Goal: Information Seeking & Learning: Learn about a topic

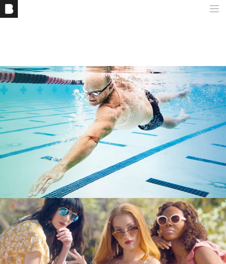
scroll to position [886, 0]
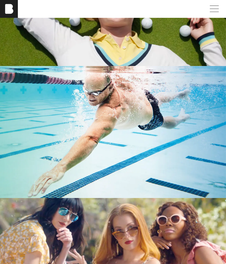
click at [215, 11] on span at bounding box center [212, 9] width 13 height 10
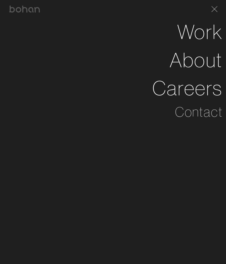
click at [210, 87] on link "Careers" at bounding box center [187, 88] width 70 height 28
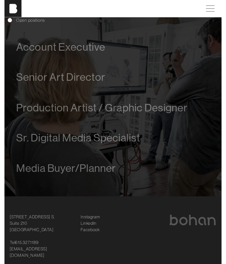
scroll to position [244, 0]
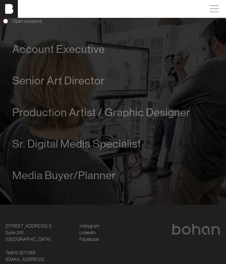
click at [38, 143] on span "Sr. Digital Media Specialist" at bounding box center [76, 144] width 129 height 13
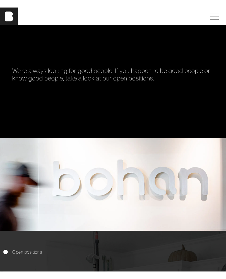
scroll to position [0, 0]
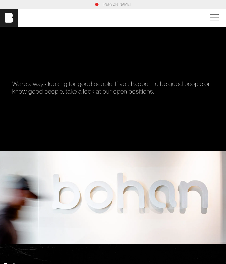
click at [215, 18] on span at bounding box center [212, 18] width 13 height 10
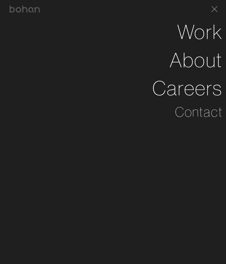
click at [37, 172] on div "bohan Work About Careers Contact" at bounding box center [113, 132] width 226 height 264
click at [210, 64] on link "About" at bounding box center [195, 60] width 53 height 28
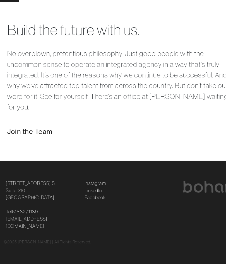
scroll to position [982, 0]
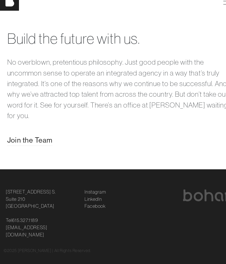
click at [23, 140] on span "Join the Team" at bounding box center [28, 140] width 43 height 10
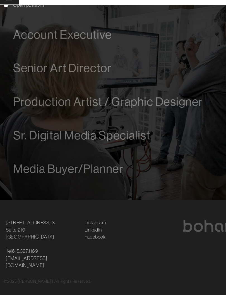
scroll to position [243, 0]
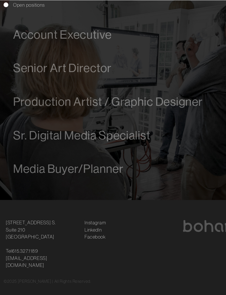
click at [124, 139] on span "Sr. Digital Media Specialist" at bounding box center [76, 145] width 129 height 13
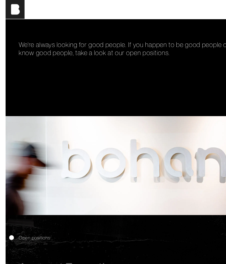
scroll to position [0, 0]
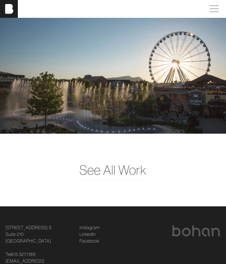
scroll to position [1246, 0]
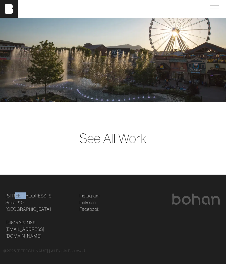
click at [23, 203] on link "[STREET_ADDRESS] [STREET_ADDRESS]" at bounding box center [29, 203] width 47 height 20
